Goal: Information Seeking & Learning: Check status

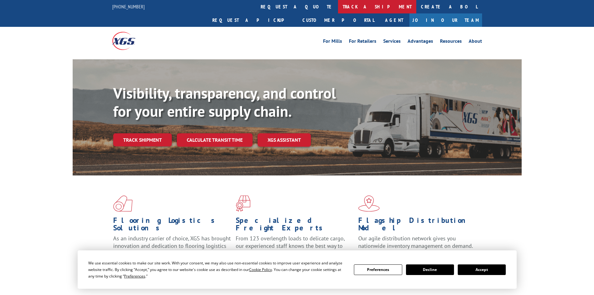
click at [338, 6] on link "track a shipment" at bounding box center [377, 6] width 78 height 13
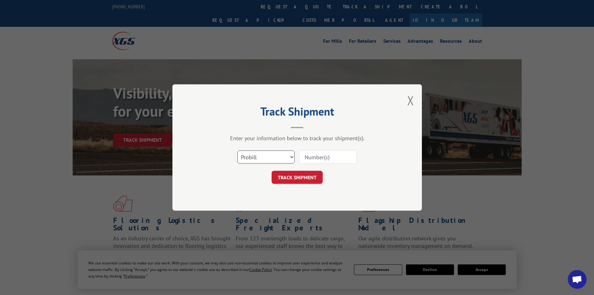
click at [254, 158] on select "Select category... Probill BOL PO" at bounding box center [265, 156] width 57 height 13
select select "bol"
click at [237, 150] on select "Select category... Probill BOL PO" at bounding box center [265, 156] width 57 height 13
click at [324, 149] on div "Select category... Probill BOL PO" at bounding box center [297, 157] width 187 height 21
click at [320, 154] on input at bounding box center [328, 156] width 57 height 13
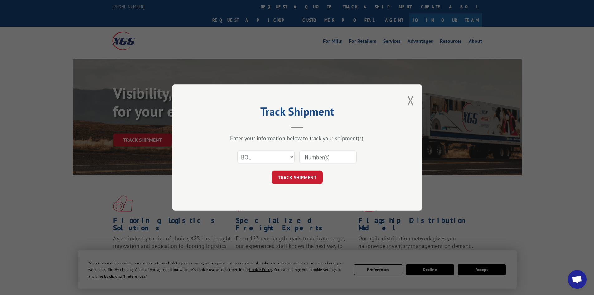
paste input "6009313"
type input "6009313"
click at [301, 176] on button "TRACK SHIPMENT" at bounding box center [297, 177] width 51 height 13
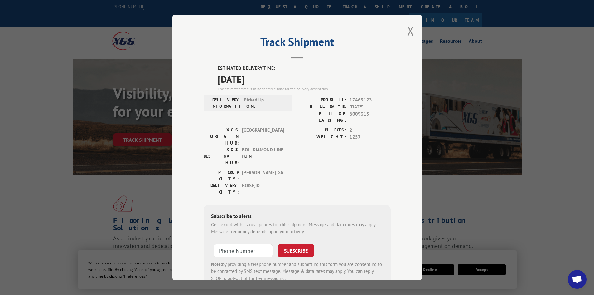
drag, startPoint x: 212, startPoint y: 68, endPoint x: 274, endPoint y: 79, distance: 63.0
click at [274, 79] on div "ESTIMATED DELIVERY TIME: [DATE] The estimated time is using the time zone for t…" at bounding box center [297, 177] width 187 height 224
copy div "ESTIMATED DELIVERY TIME: [DATE]"
